Goal: Transaction & Acquisition: Purchase product/service

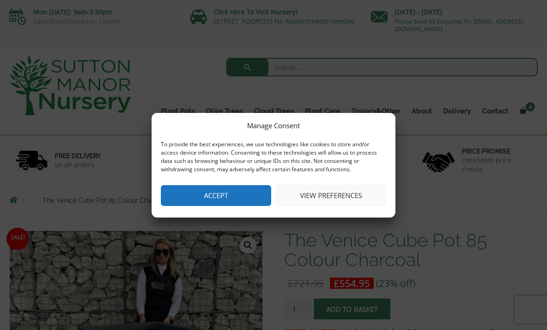
click at [310, 199] on button "View preferences" at bounding box center [331, 195] width 110 height 21
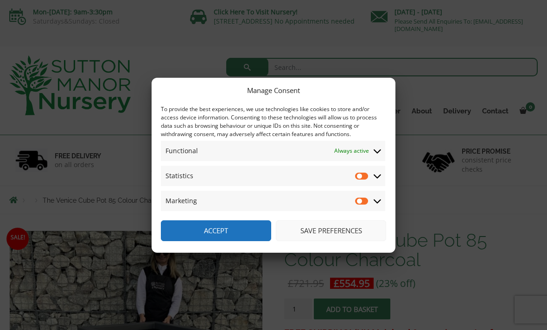
click at [308, 229] on button "Save preferences" at bounding box center [331, 230] width 110 height 21
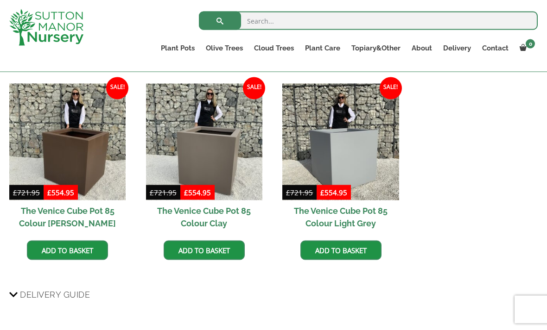
scroll to position [585, 0]
click at [262, 19] on input "search" at bounding box center [368, 21] width 339 height 19
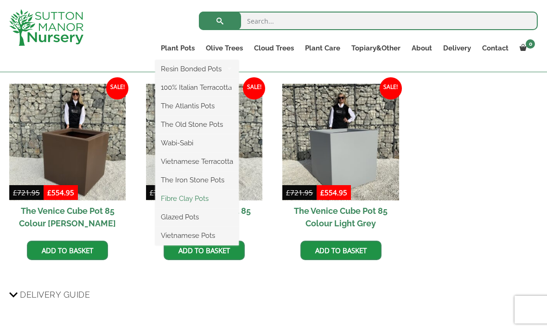
click at [201, 201] on link "Fibre Clay Pots" at bounding box center [196, 199] width 83 height 14
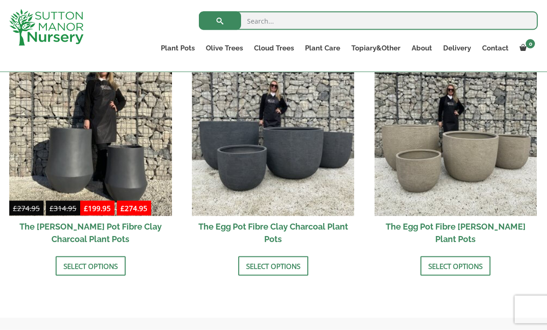
scroll to position [304, 0]
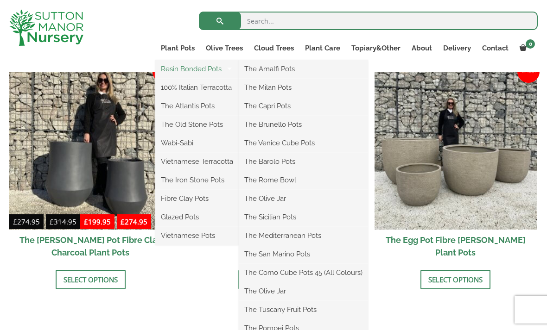
click at [189, 66] on link "Resin Bonded Pots" at bounding box center [196, 69] width 83 height 14
click at [273, 73] on link "The Amalfi Pots" at bounding box center [303, 69] width 129 height 14
